Goal: Find specific page/section

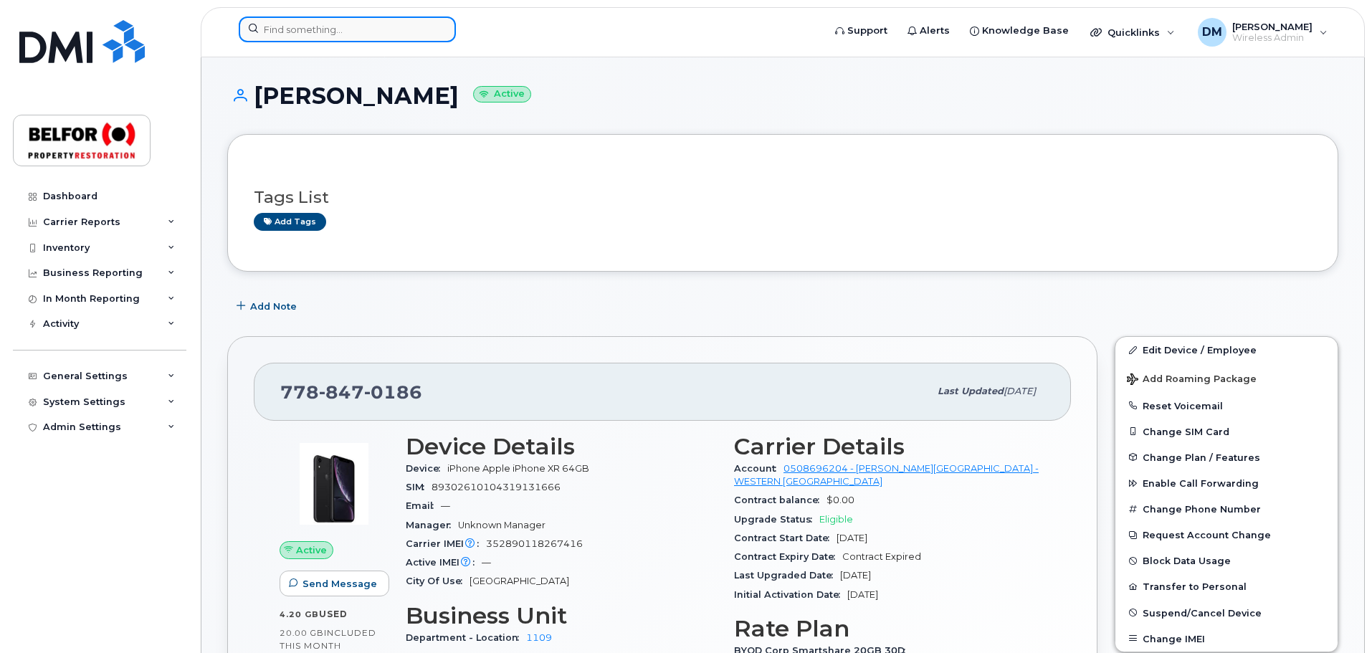
click at [293, 42] on input at bounding box center [347, 29] width 217 height 26
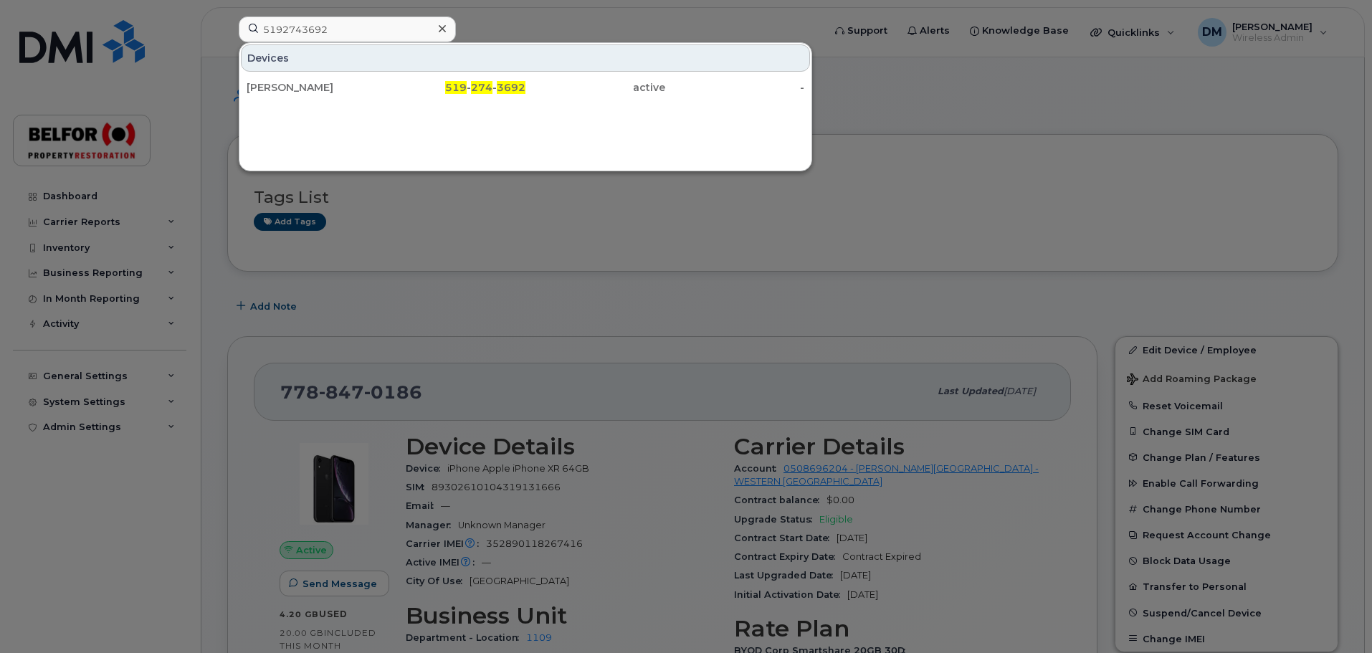
click at [638, 28] on div at bounding box center [686, 326] width 1372 height 653
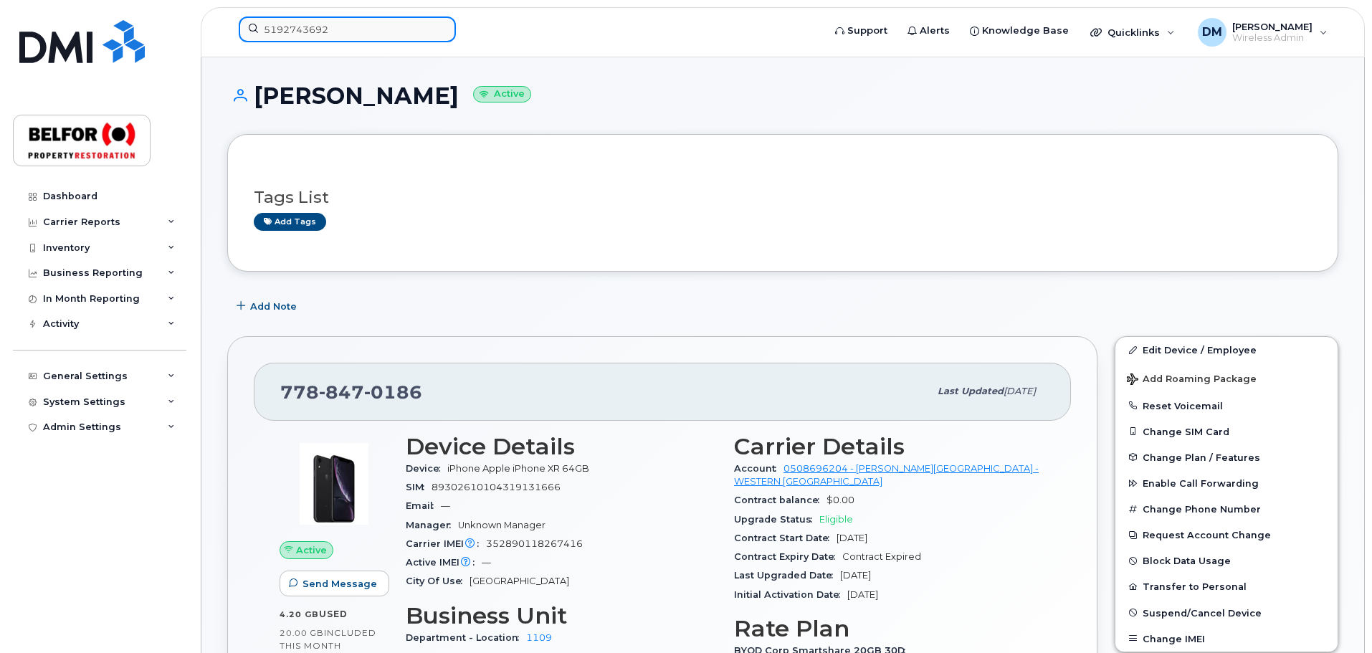
click at [290, 29] on input "5192743692" at bounding box center [347, 29] width 217 height 26
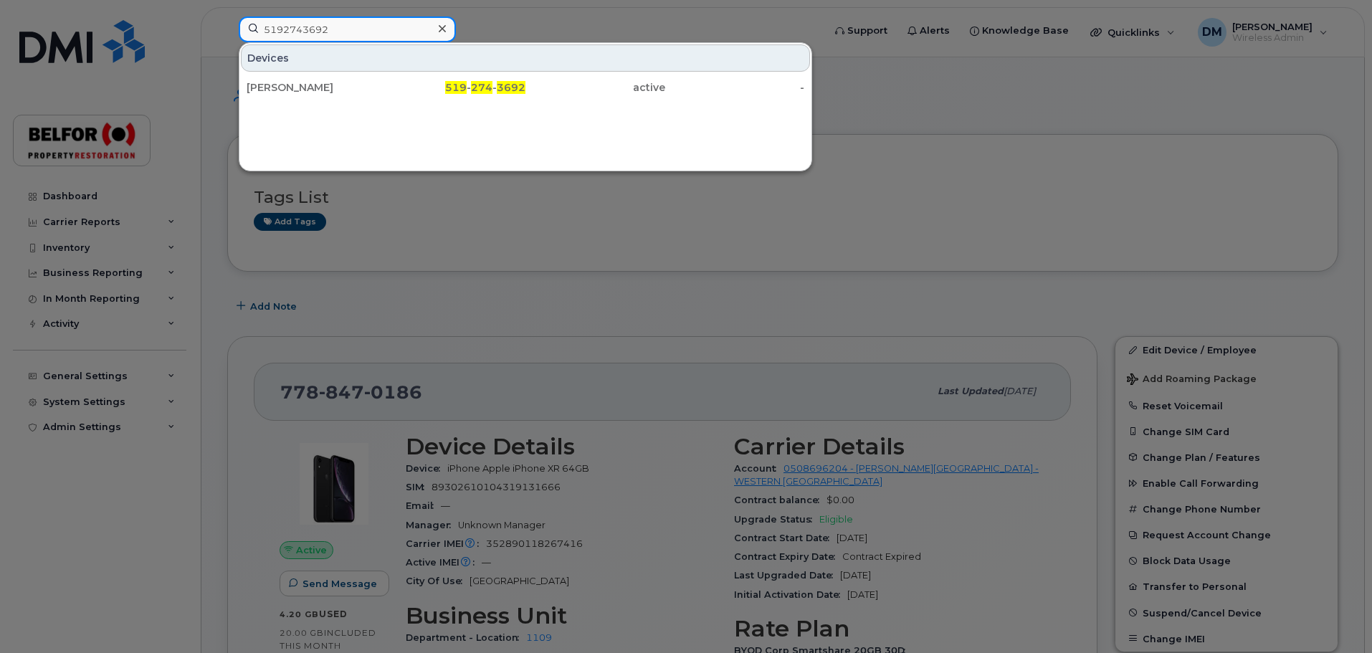
click at [290, 29] on input "5192743692" at bounding box center [347, 29] width 217 height 26
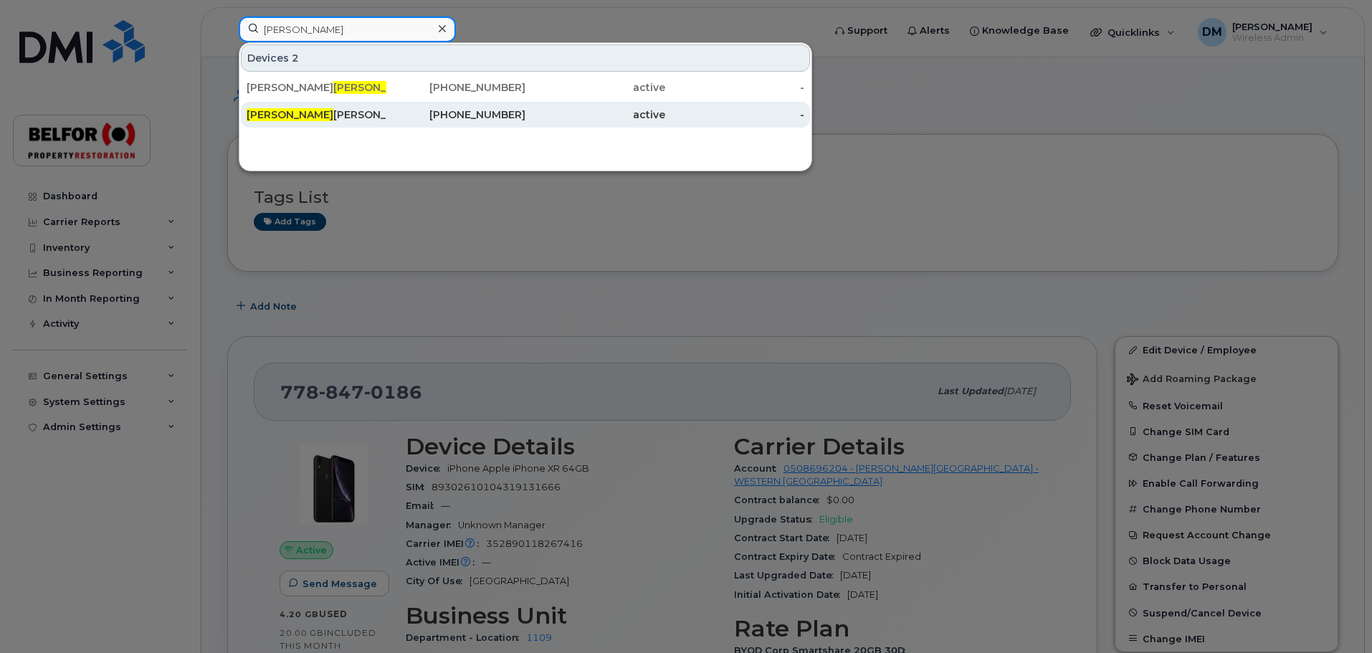
type input "[PERSON_NAME]"
click at [312, 119] on div "[PERSON_NAME]" at bounding box center [317, 115] width 140 height 14
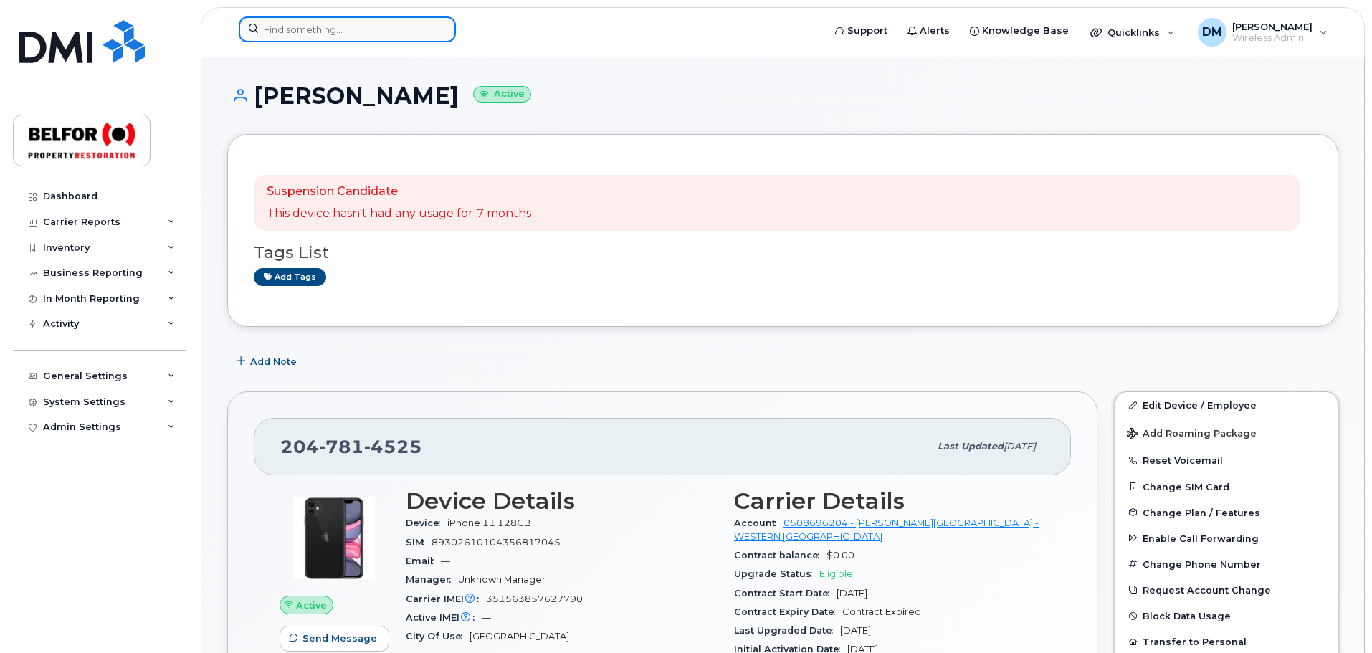
click at [297, 29] on input at bounding box center [347, 29] width 217 height 26
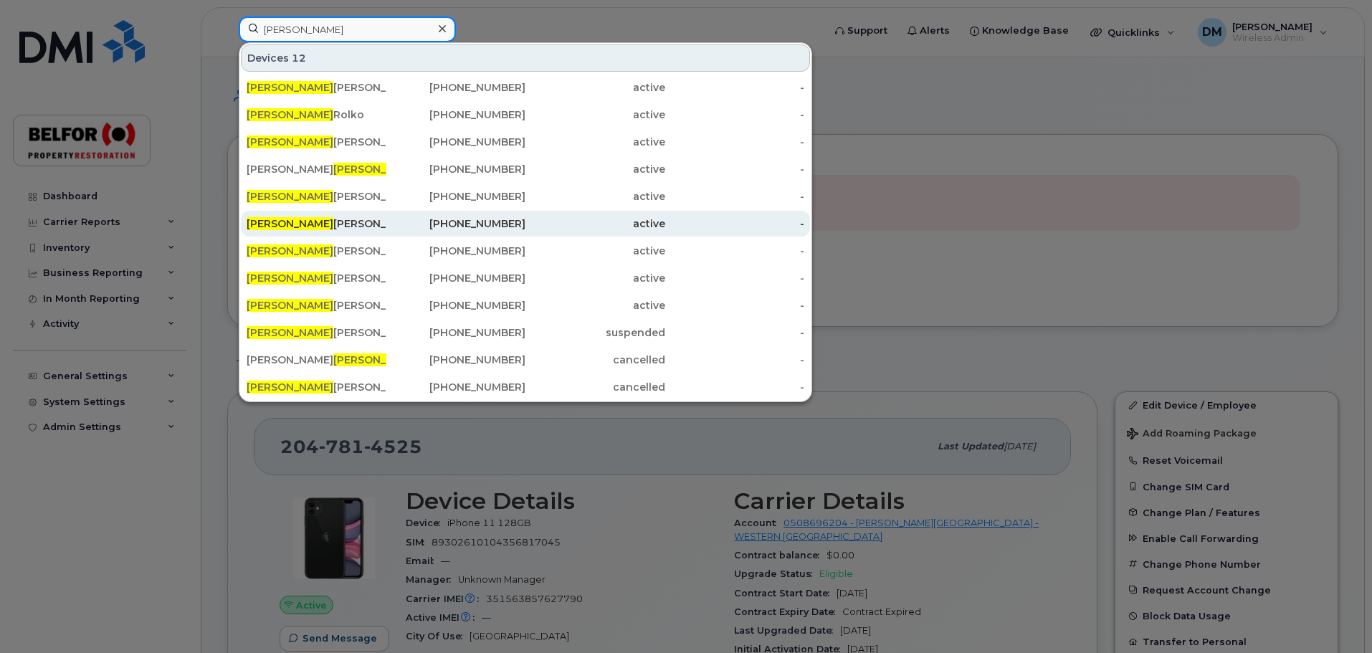
type input "robert"
click at [278, 223] on span "Robert" at bounding box center [290, 223] width 87 height 13
